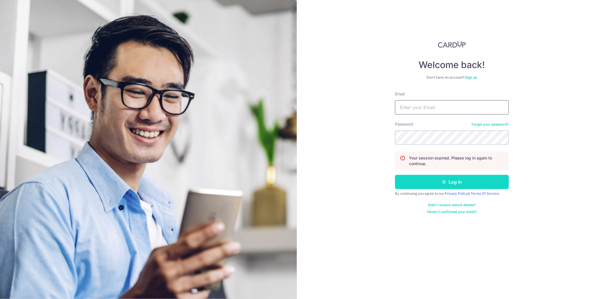
type input "[PERSON_NAME][EMAIL_ADDRESS][DOMAIN_NAME]"
click at [427, 183] on button "Log in" at bounding box center [452, 182] width 114 height 14
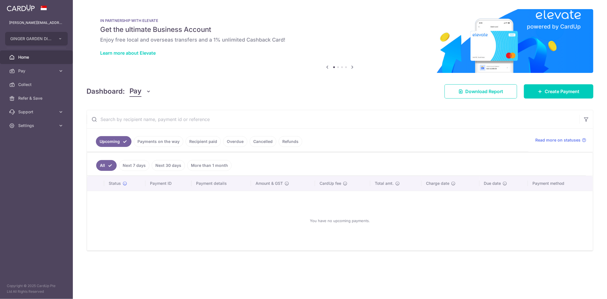
click at [145, 140] on link "Payments on the way" at bounding box center [158, 141] width 49 height 11
